Goal: Task Accomplishment & Management: Use online tool/utility

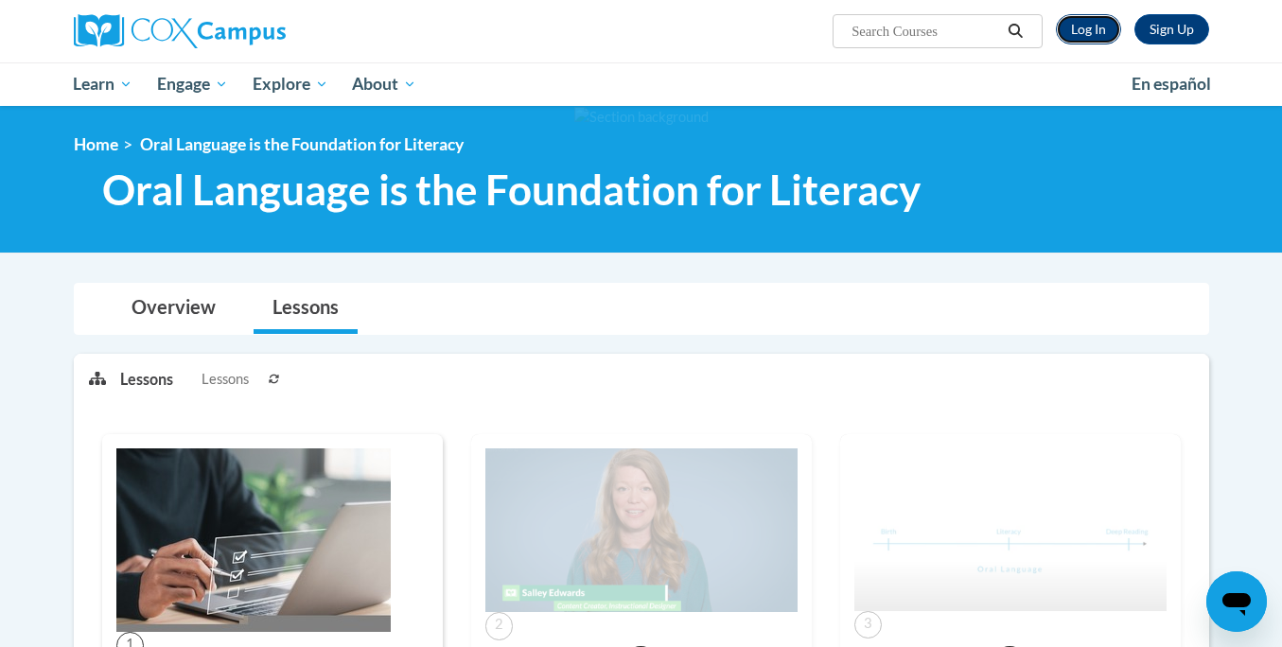
click at [1104, 36] on link "Log In" at bounding box center [1087, 29] width 65 height 30
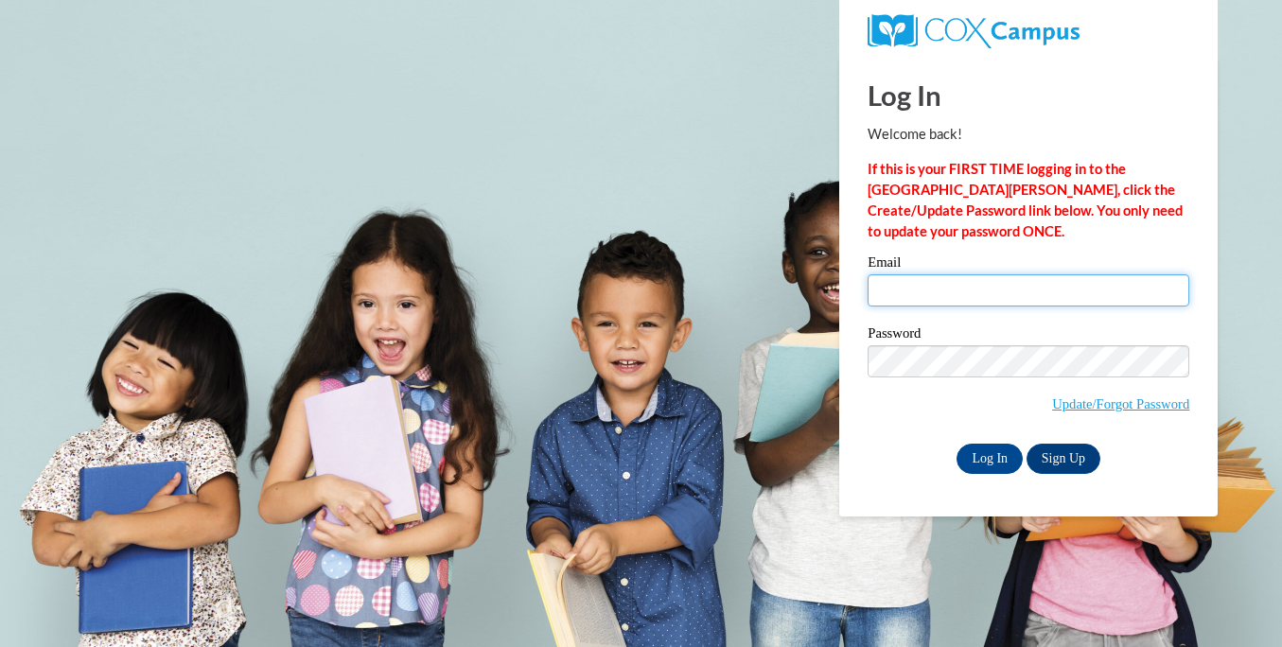
click at [991, 306] on div "Email" at bounding box center [1028, 287] width 322 height 65
click at [991, 296] on input "Email" at bounding box center [1028, 290] width 322 height 32
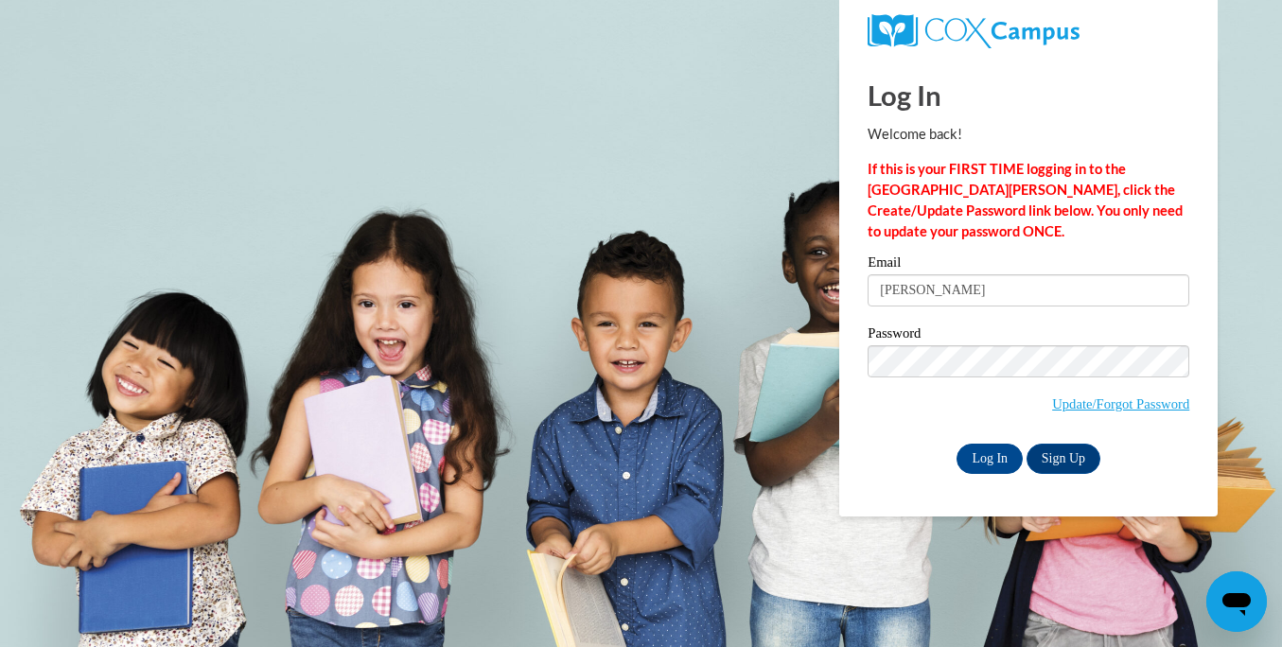
click at [1026, 288] on input "amanda" at bounding box center [1028, 290] width 322 height 32
type input "amanda.reed@franklin.k12.wi.us"
click at [991, 457] on input "Log In" at bounding box center [989, 459] width 66 height 30
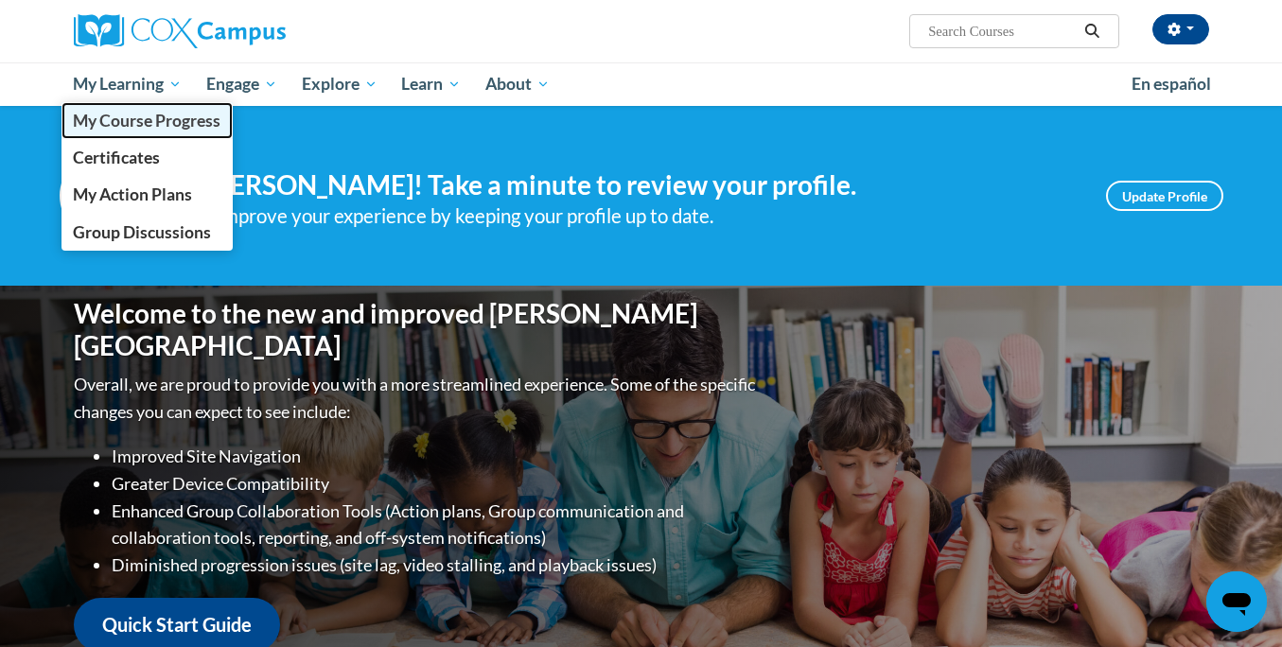
click at [167, 116] on span "My Course Progress" at bounding box center [147, 121] width 148 height 20
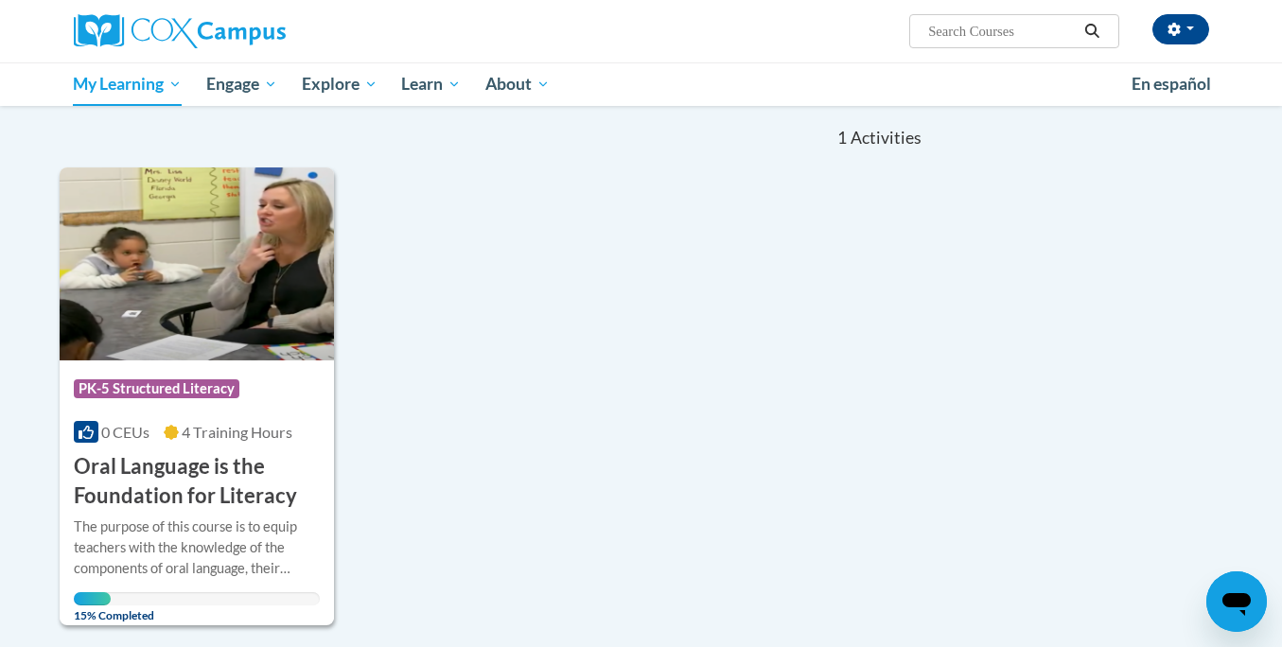
scroll to position [183, 0]
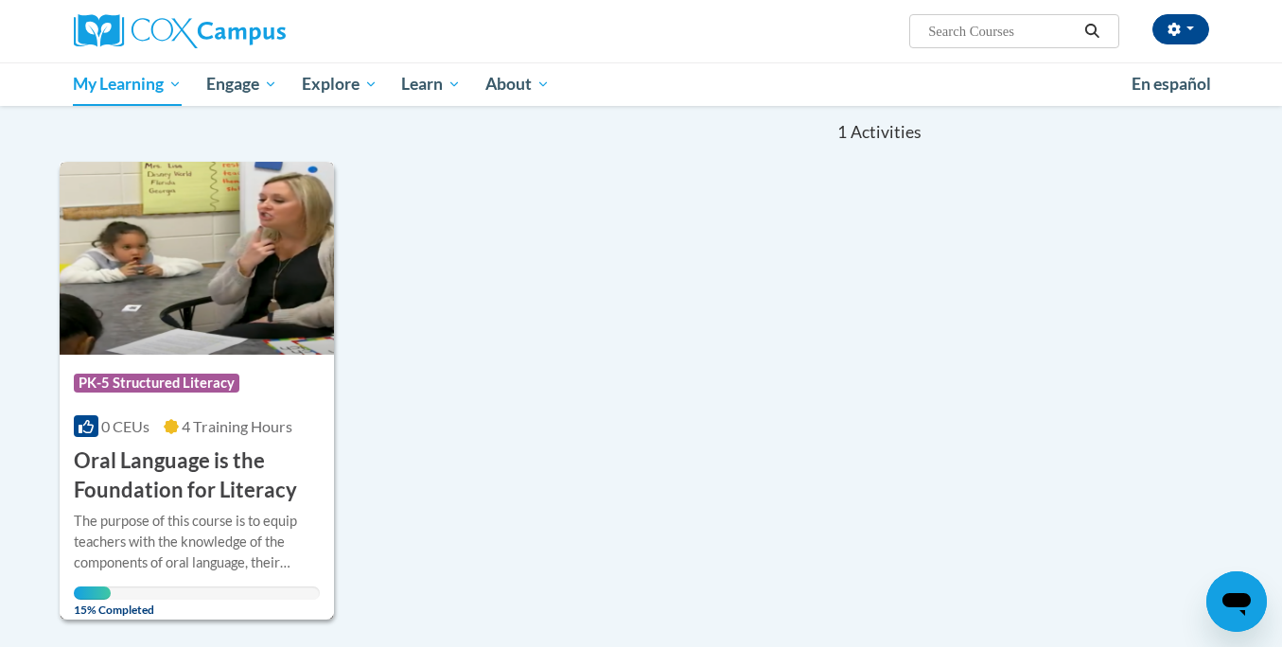
click at [269, 325] on img at bounding box center [197, 258] width 275 height 193
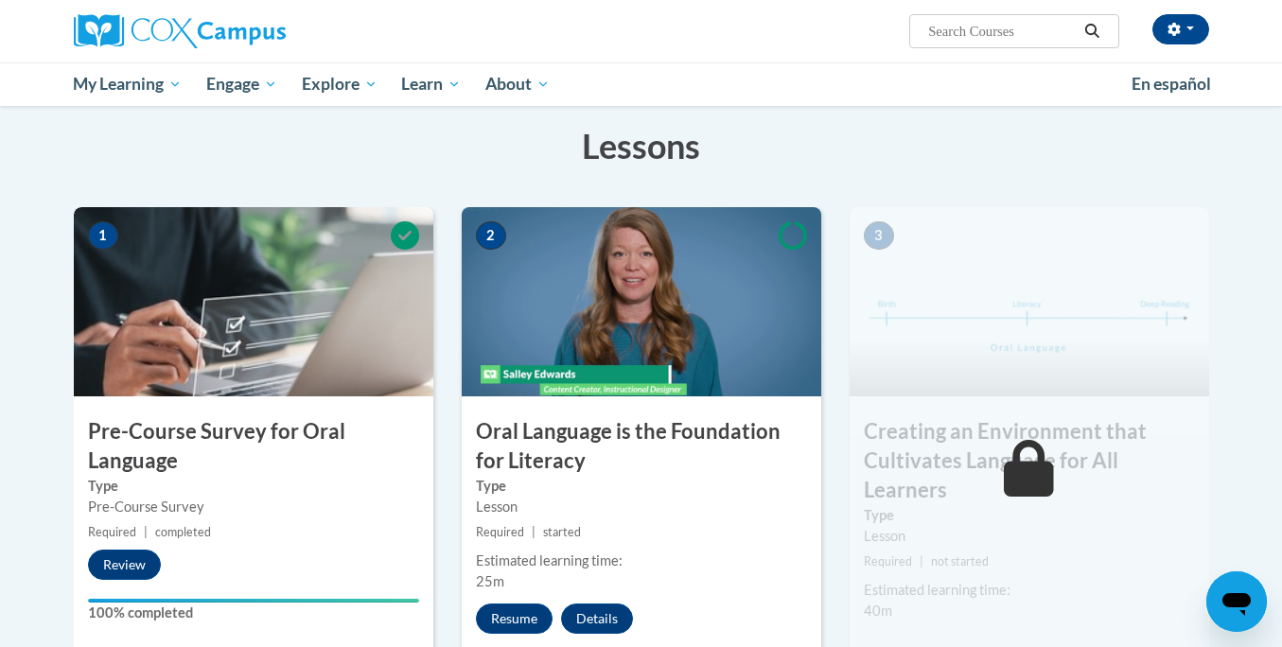
scroll to position [289, 0]
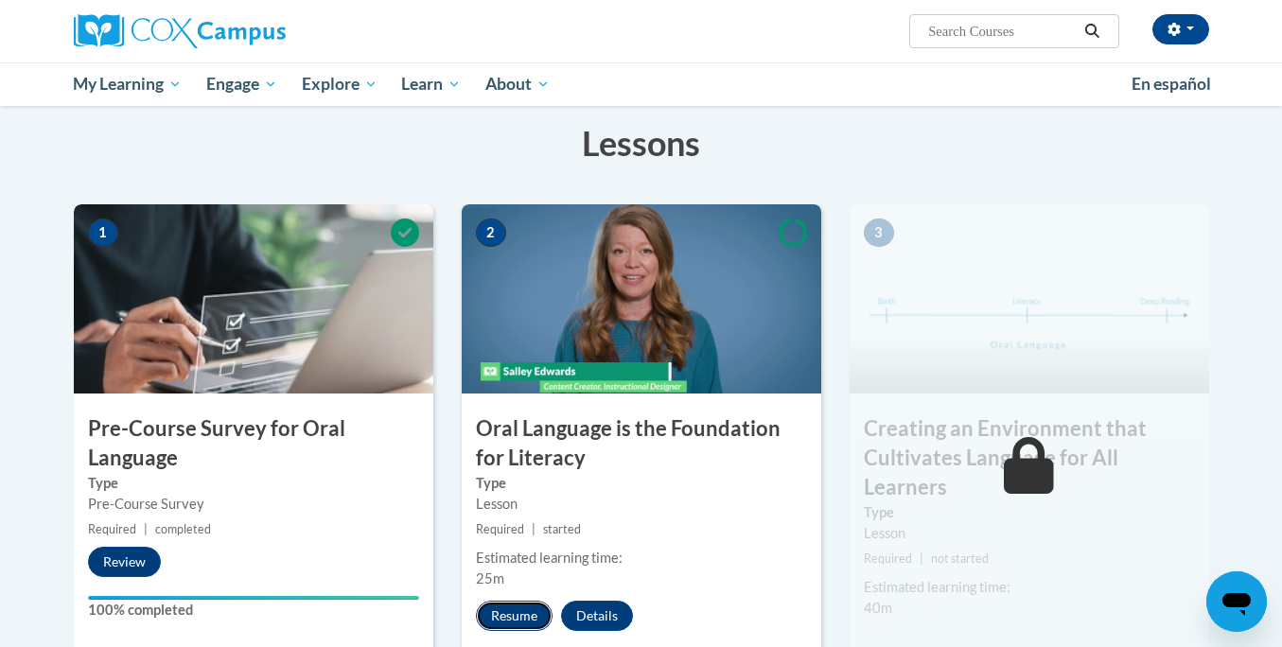
click at [531, 611] on button "Resume" at bounding box center [514, 616] width 77 height 30
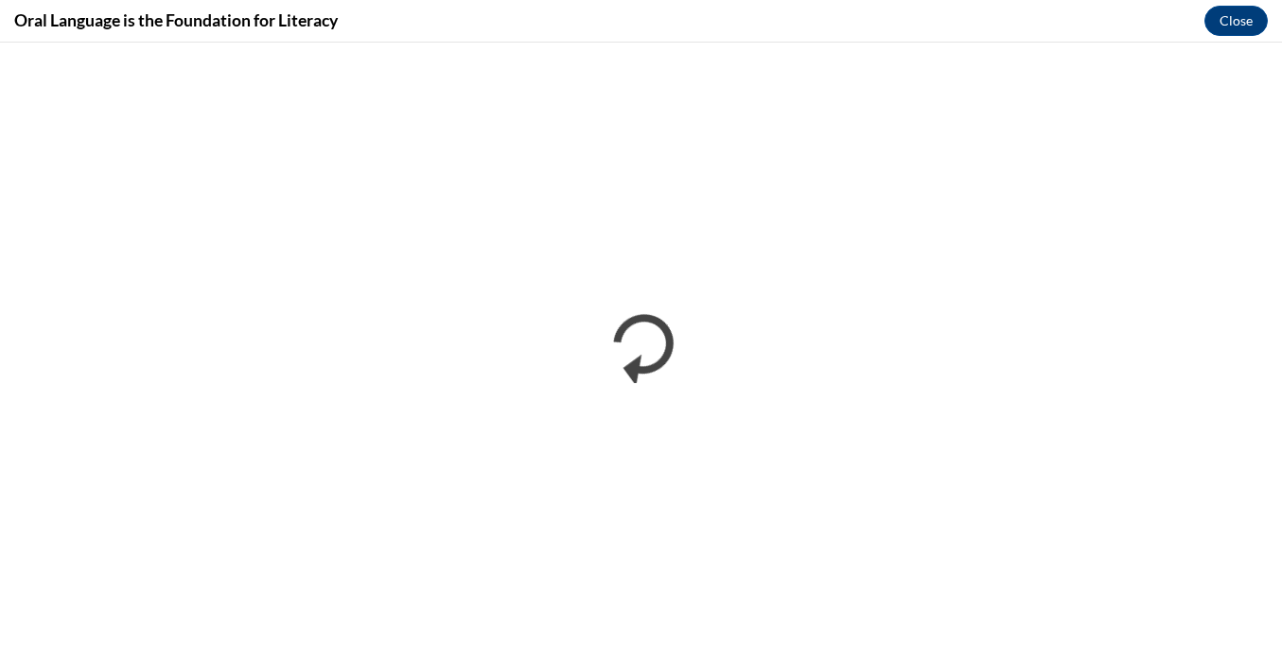
scroll to position [0, 0]
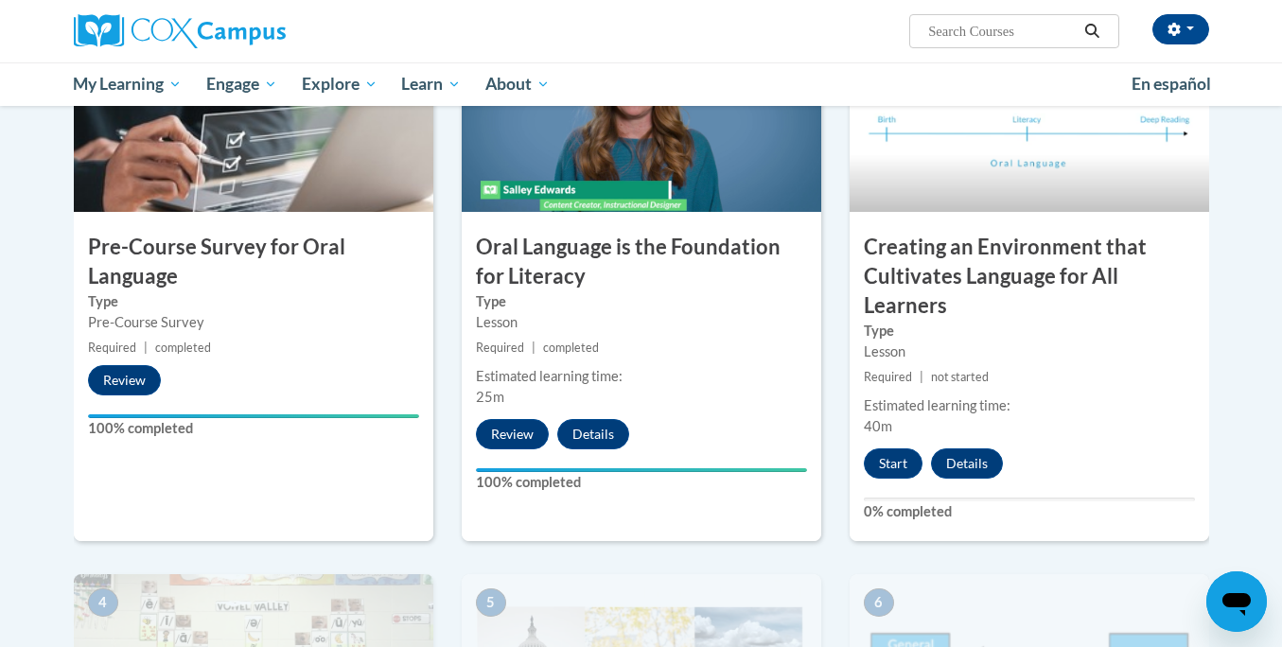
scroll to position [473, 0]
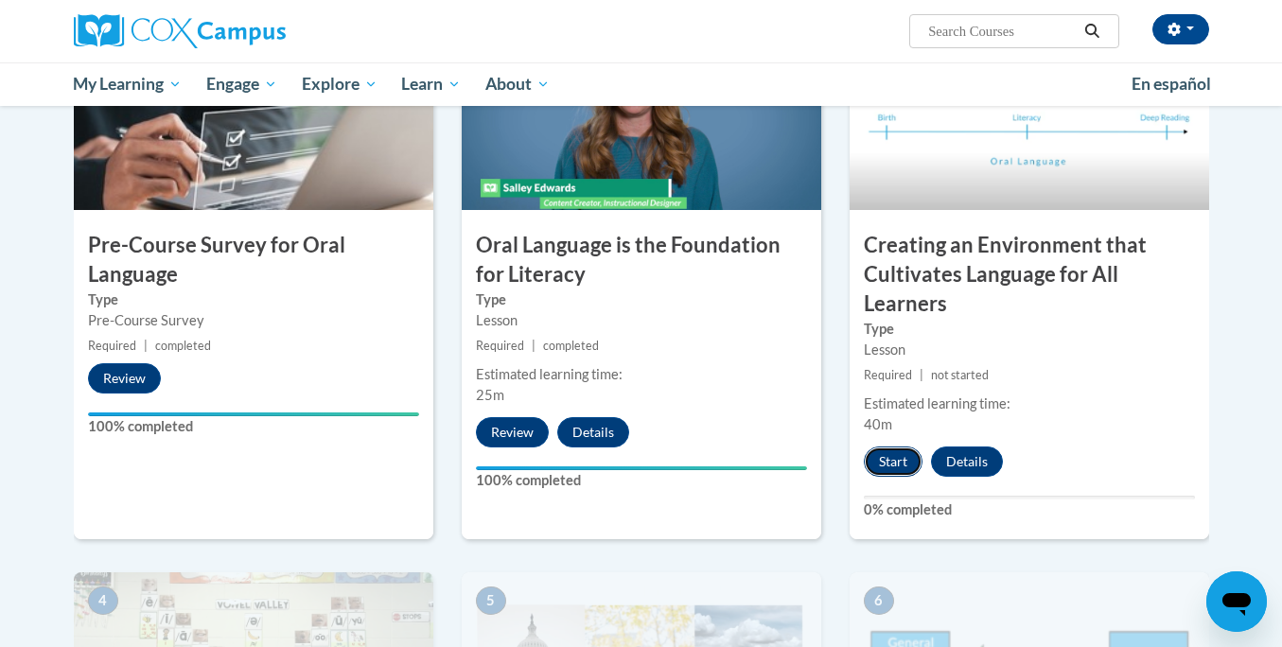
click at [899, 463] on button "Start" at bounding box center [892, 461] width 59 height 30
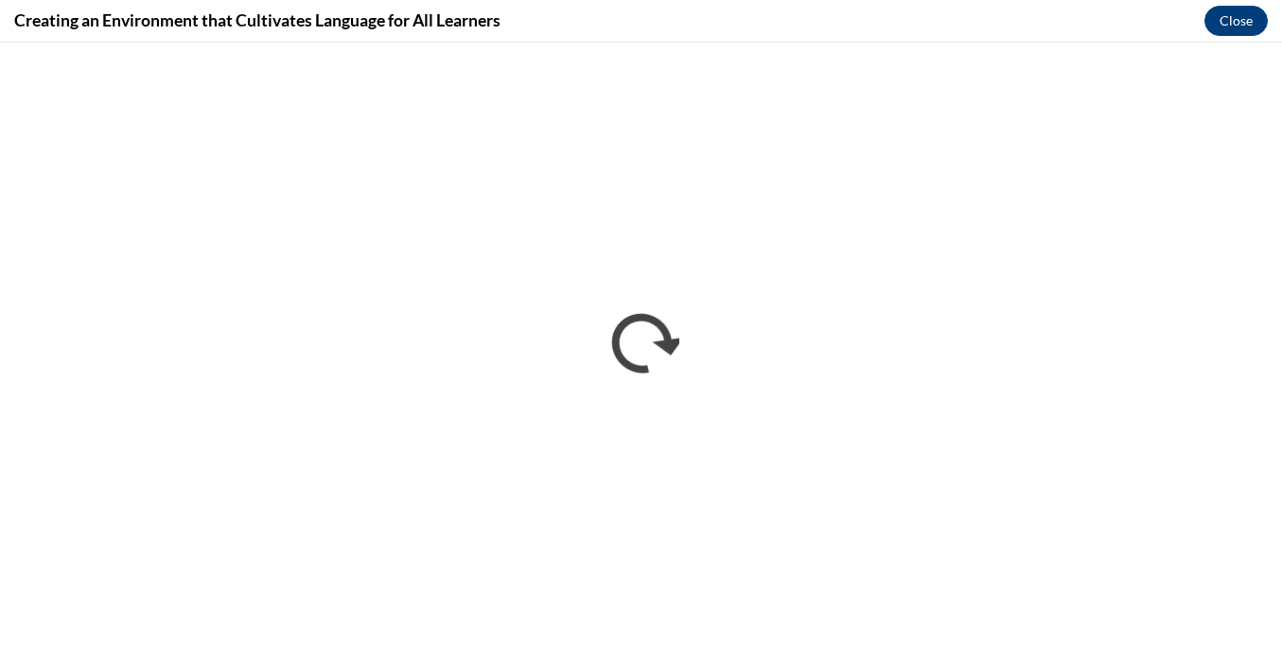
scroll to position [0, 0]
